Goal: Check status: Check status

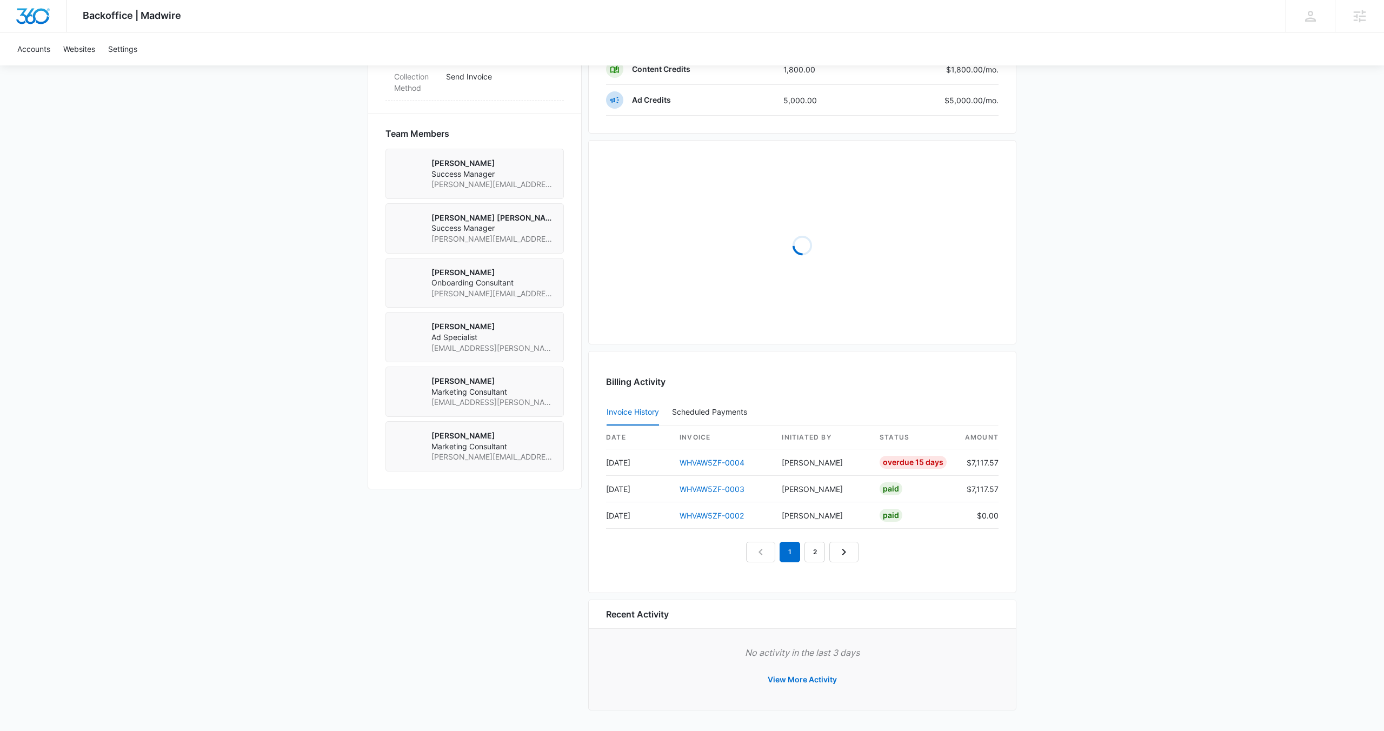
scroll to position [740, 0]
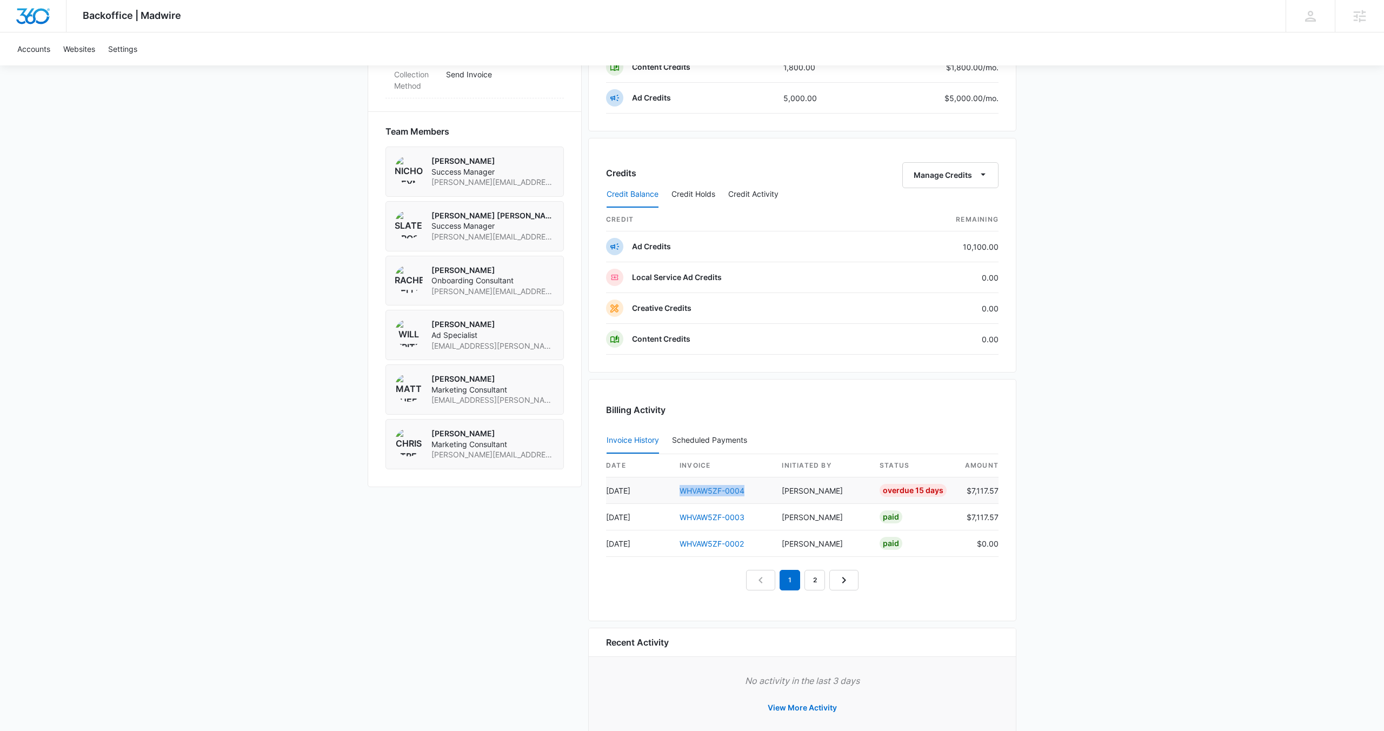
drag, startPoint x: 756, startPoint y: 490, endPoint x: 681, endPoint y: 493, distance: 74.7
click at [681, 493] on td "WHVAW5ZF-0004" at bounding box center [722, 490] width 102 height 26
copy link "WHVAW5ZF-0004"
click at [779, 483] on td "[PERSON_NAME]" at bounding box center [822, 490] width 98 height 26
click at [729, 492] on link "WHVAW5ZF-0004" at bounding box center [712, 490] width 65 height 9
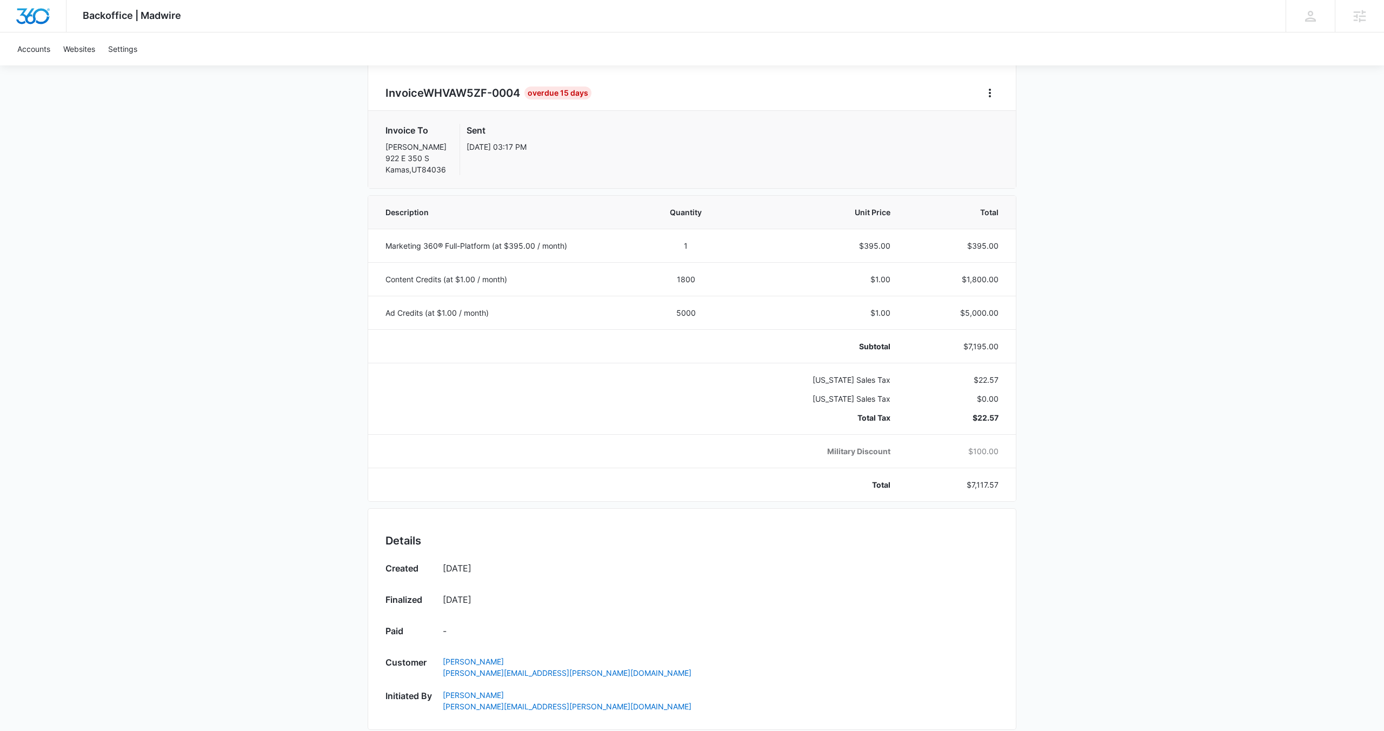
scroll to position [20, 0]
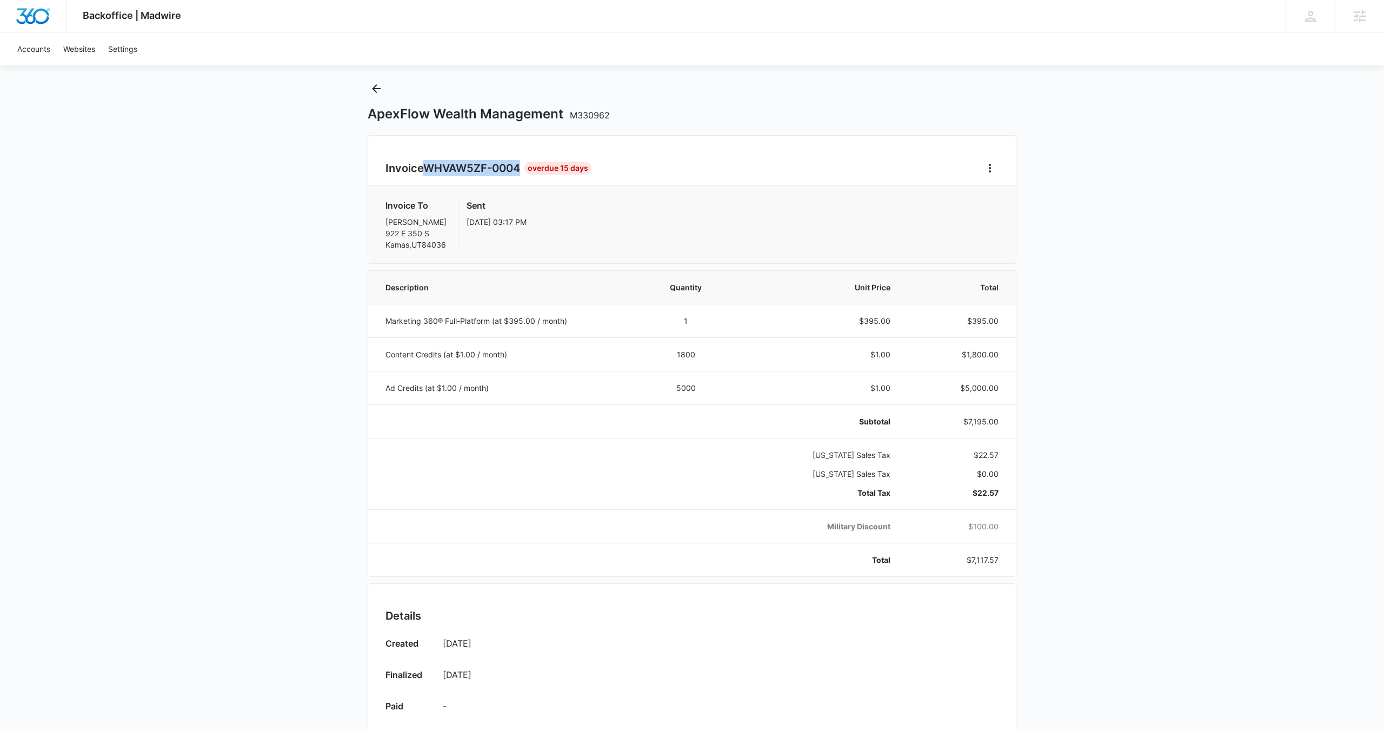
drag, startPoint x: 428, startPoint y: 169, endPoint x: 527, endPoint y: 169, distance: 98.9
click at [524, 169] on h2 "Invoice WHVAW5ZF-0004" at bounding box center [454, 168] width 139 height 16
copy span "WHVAW5ZF-0004"
click at [666, 109] on div "ApexFlow Wealth Management M330962" at bounding box center [692, 114] width 649 height 16
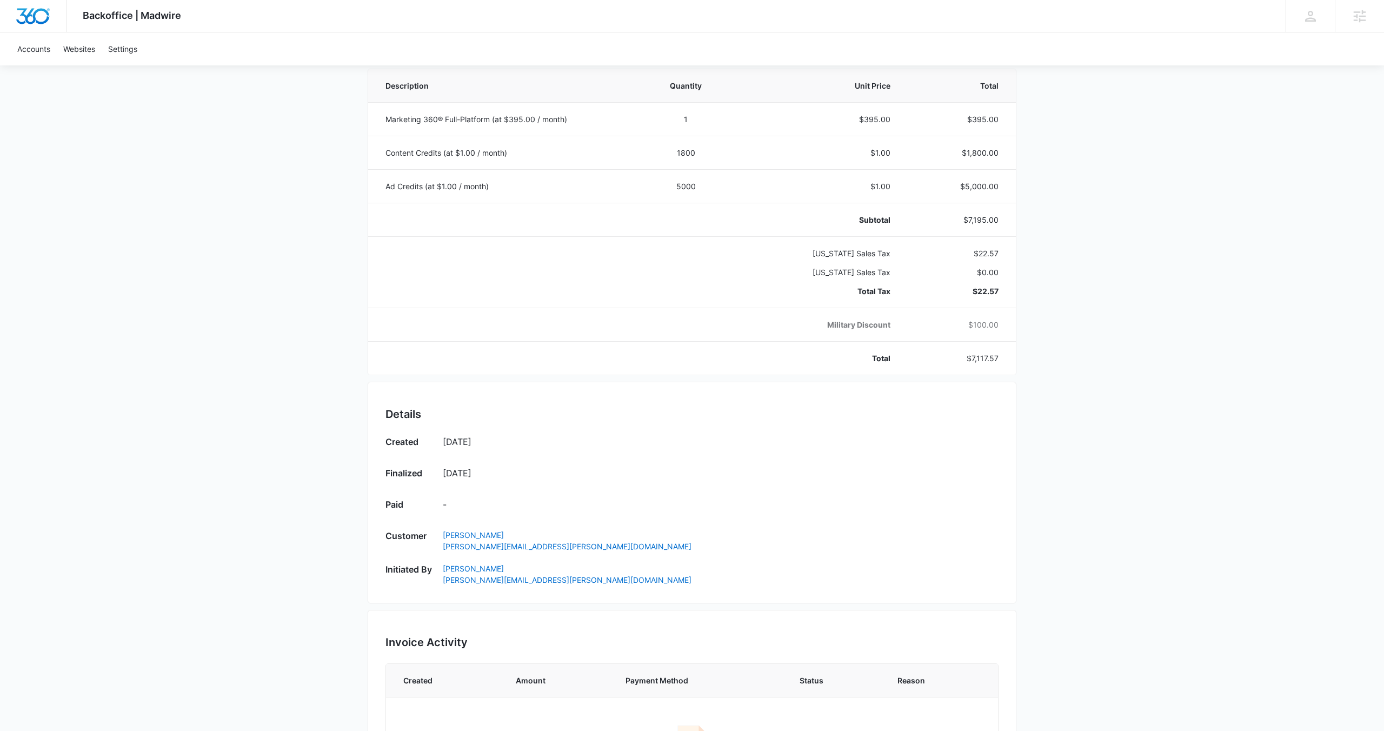
scroll to position [0, 0]
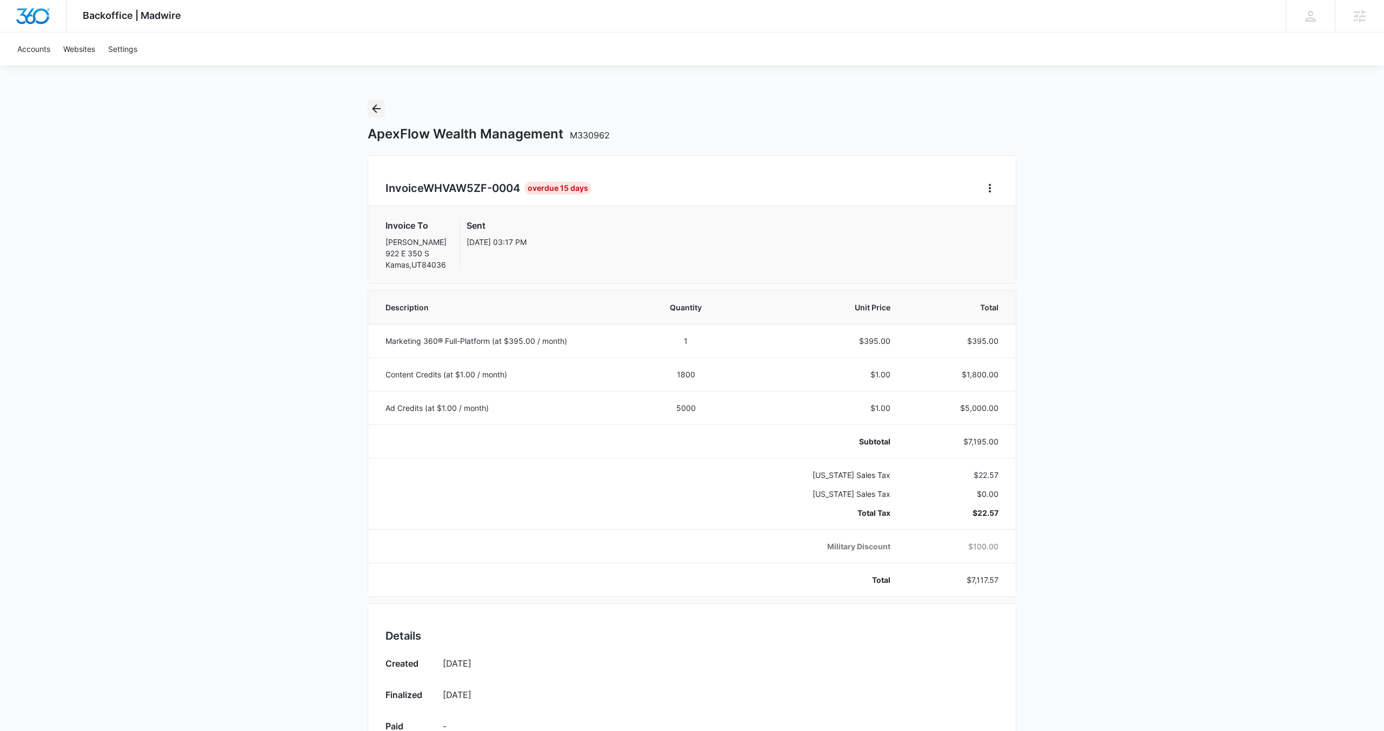
click at [375, 107] on icon "Back" at bounding box center [376, 108] width 13 height 13
